Goal: Navigation & Orientation: Find specific page/section

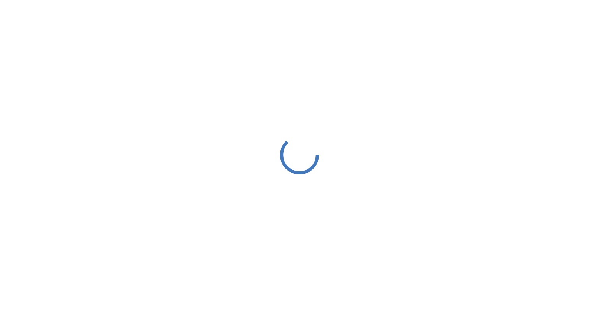
click at [126, 147] on div at bounding box center [299, 155] width 599 height 310
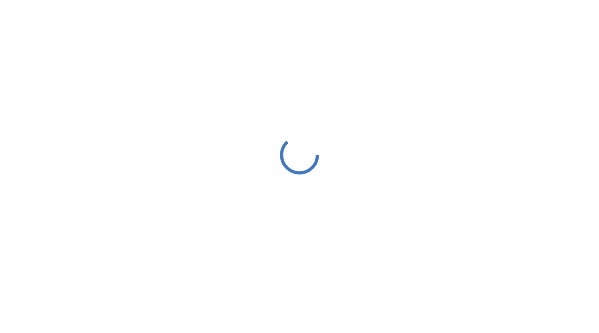
click at [324, 93] on div at bounding box center [299, 155] width 599 height 310
